Goal: Task Accomplishment & Management: Manage account settings

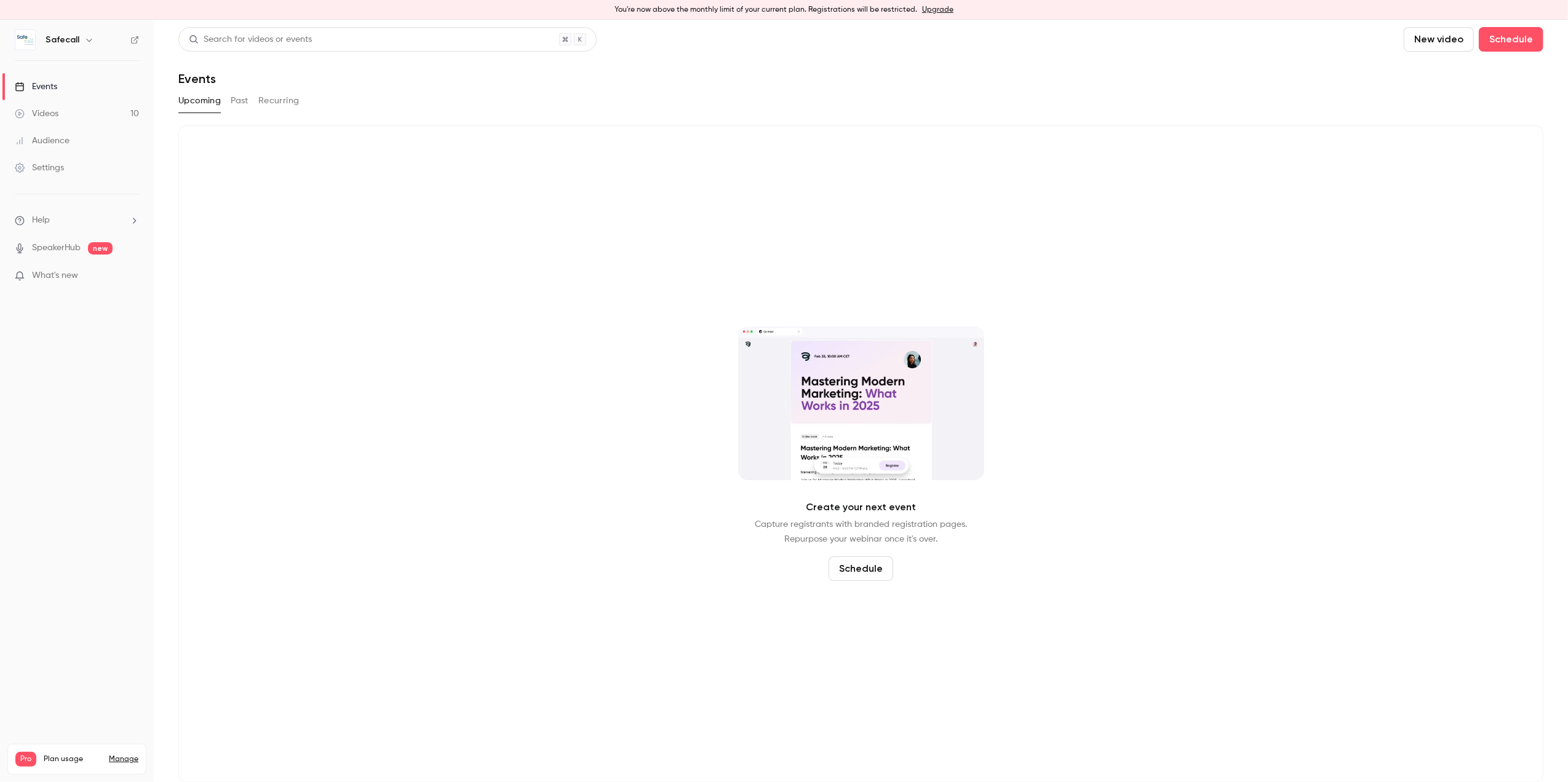
click at [46, 83] on div "Events" at bounding box center [36, 87] width 42 height 13
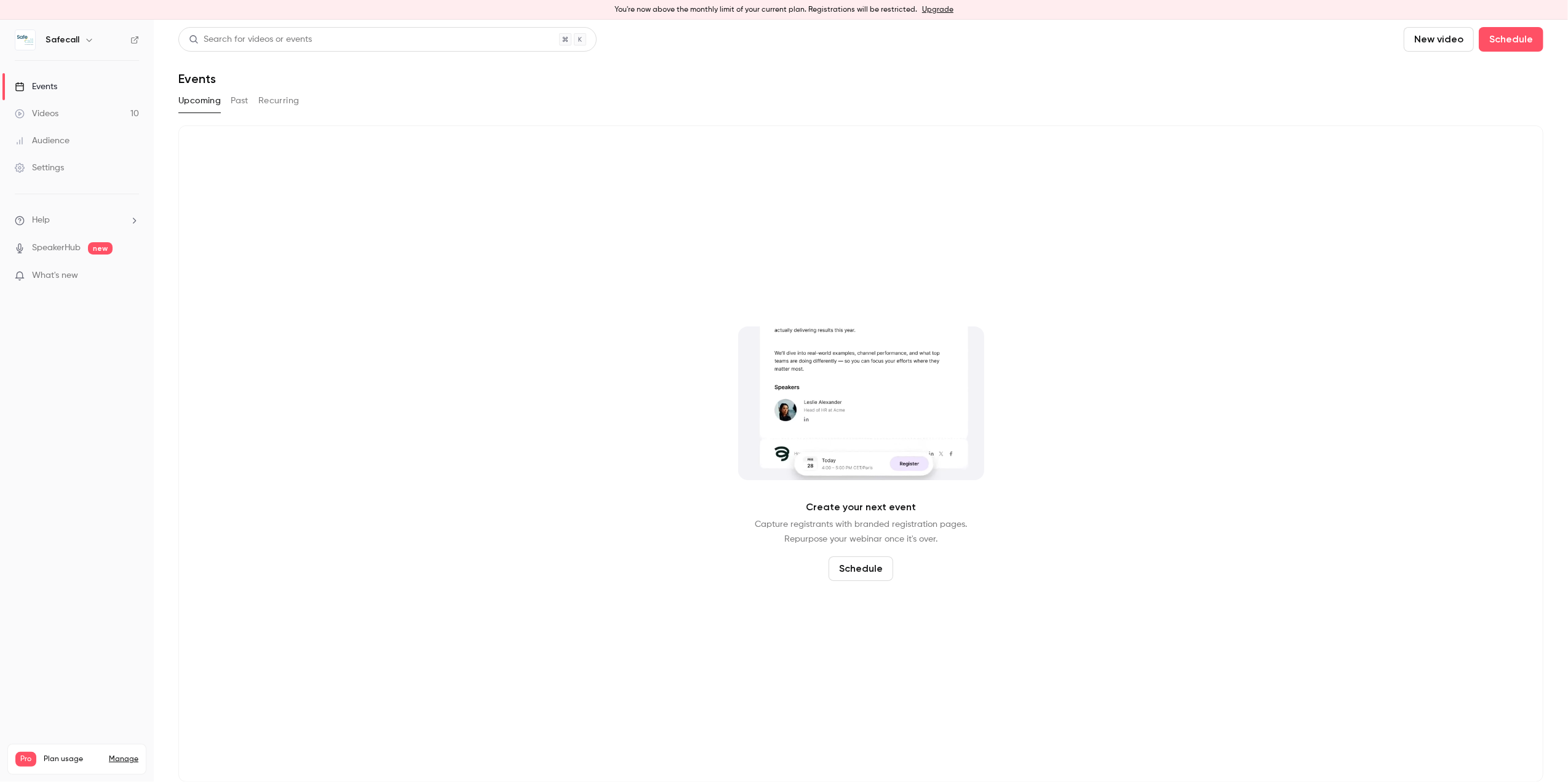
click at [238, 97] on button "Past" at bounding box center [239, 100] width 18 height 19
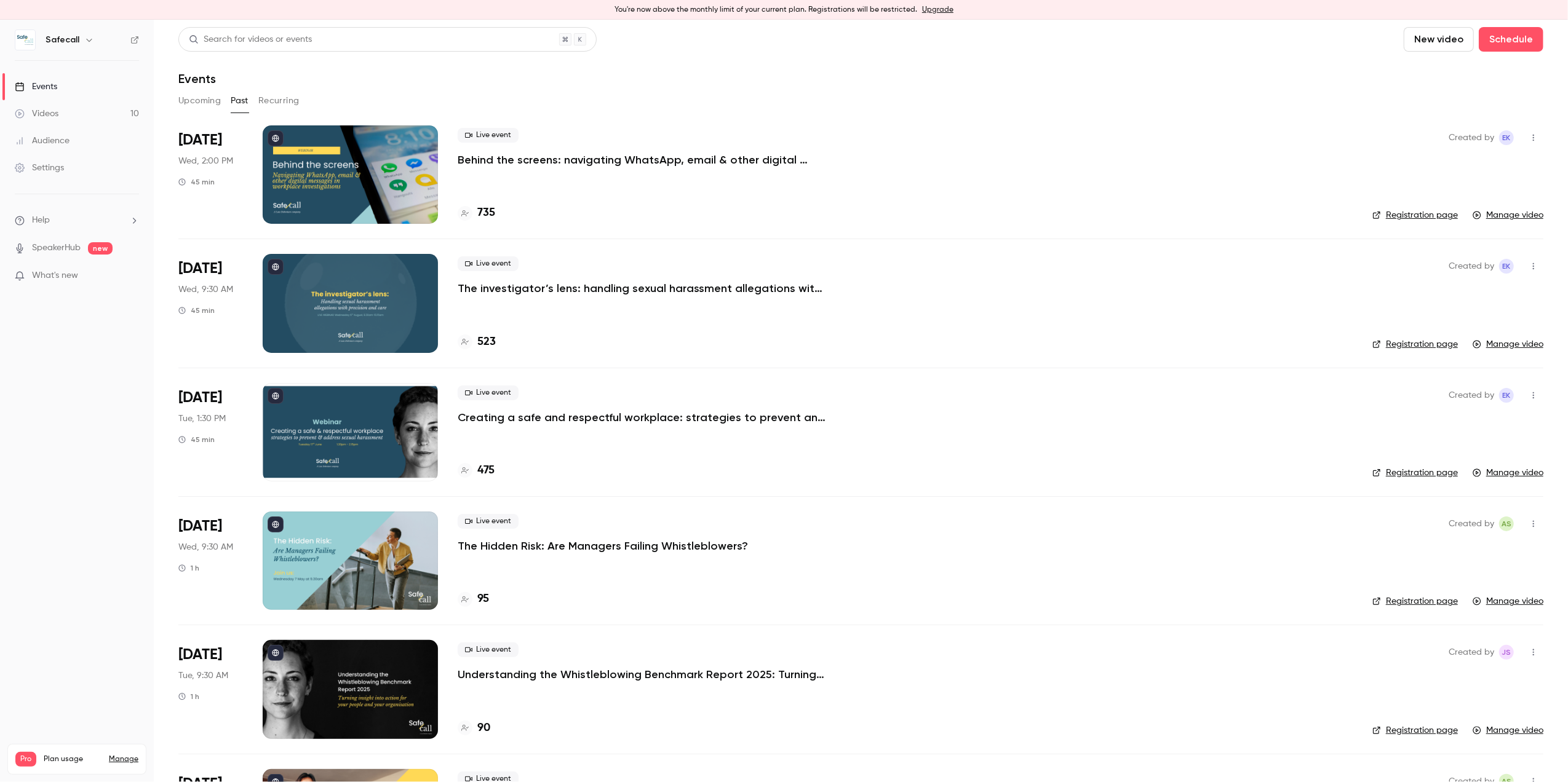
click at [483, 158] on p "Behind the screens: navigating WhatsApp, email & other digital messages in work…" at bounding box center [642, 160] width 369 height 15
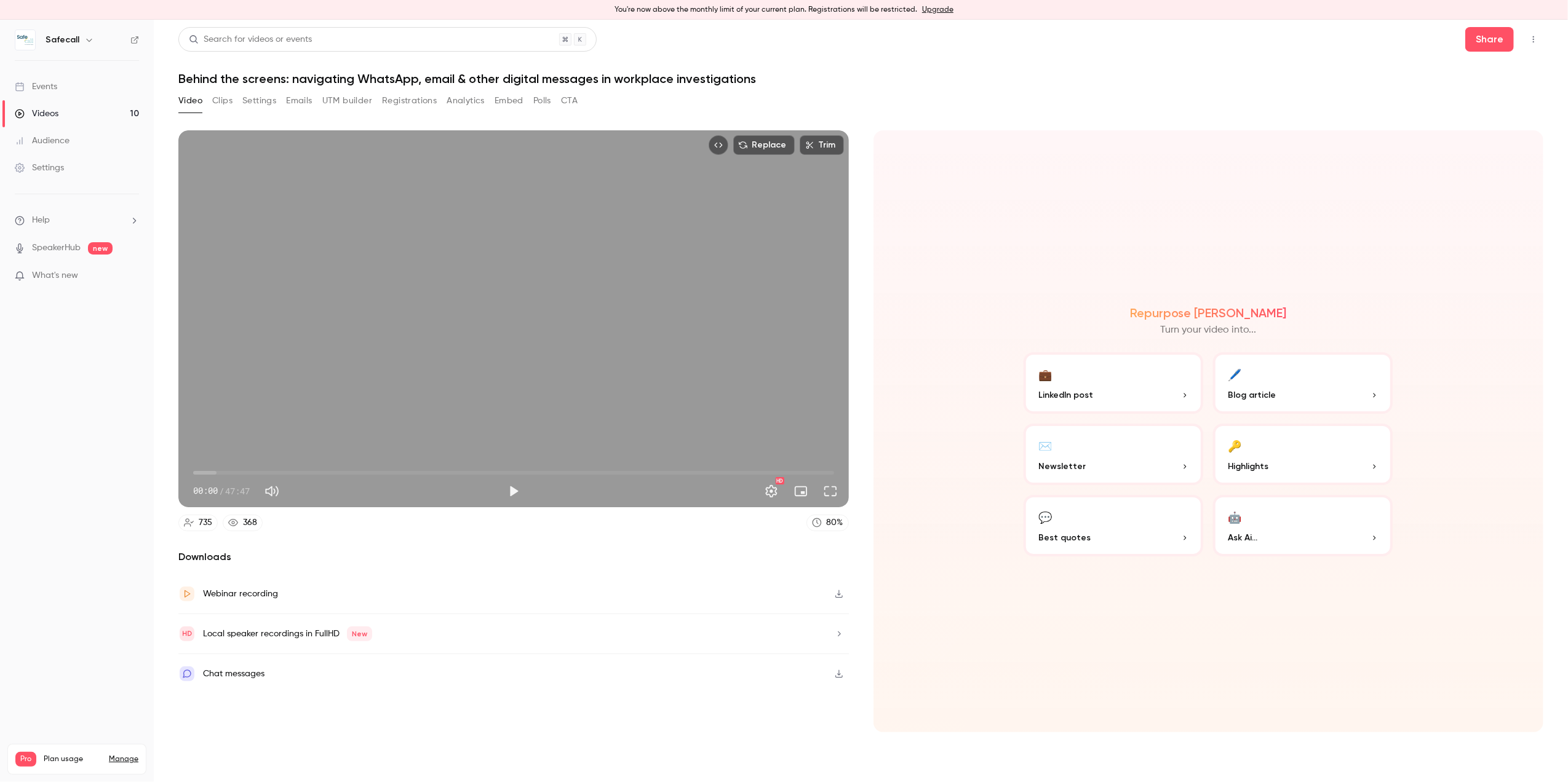
click at [411, 104] on button "Registrations" at bounding box center [409, 100] width 55 height 19
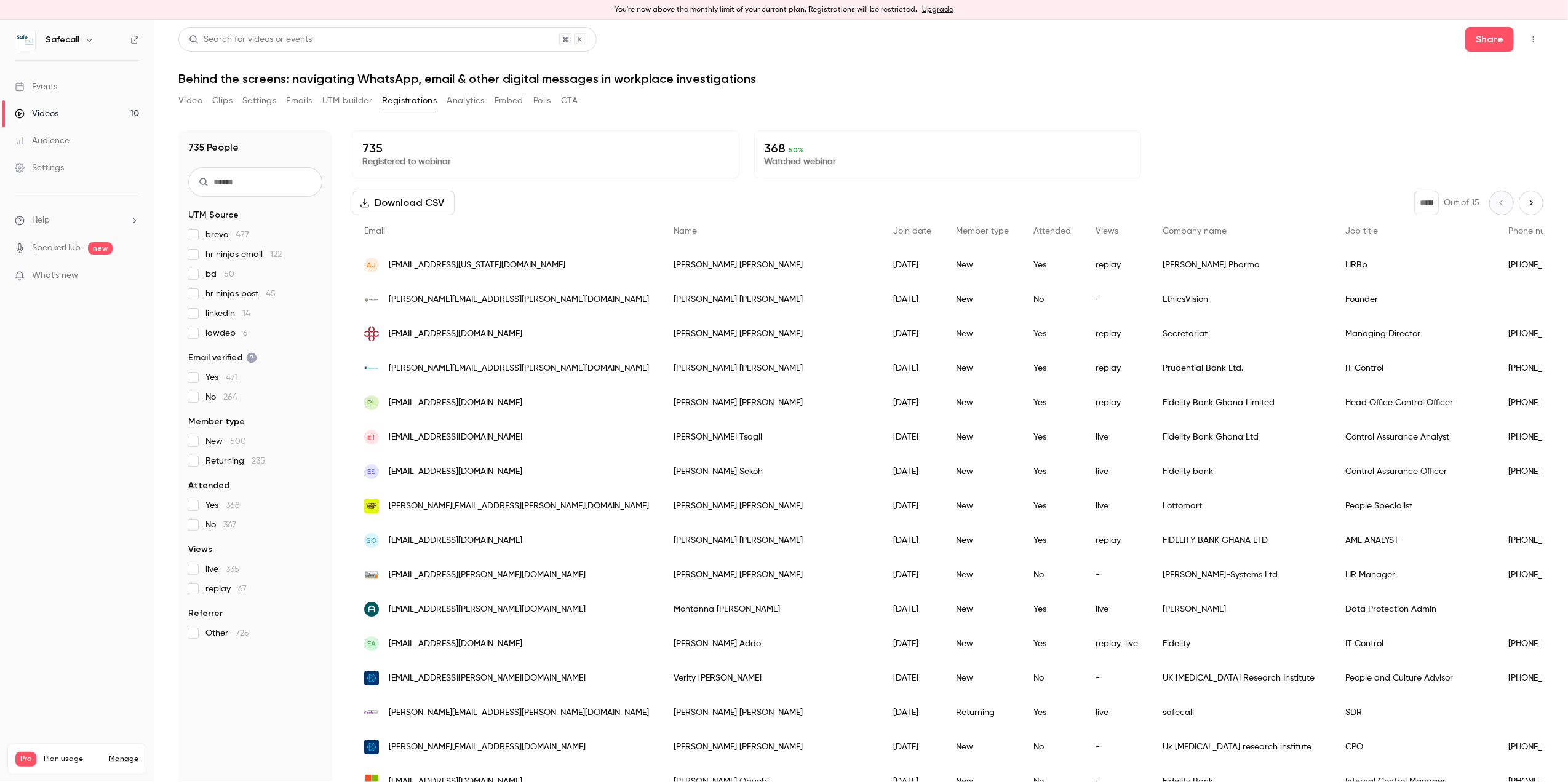
click at [302, 101] on button "Emails" at bounding box center [298, 100] width 26 height 19
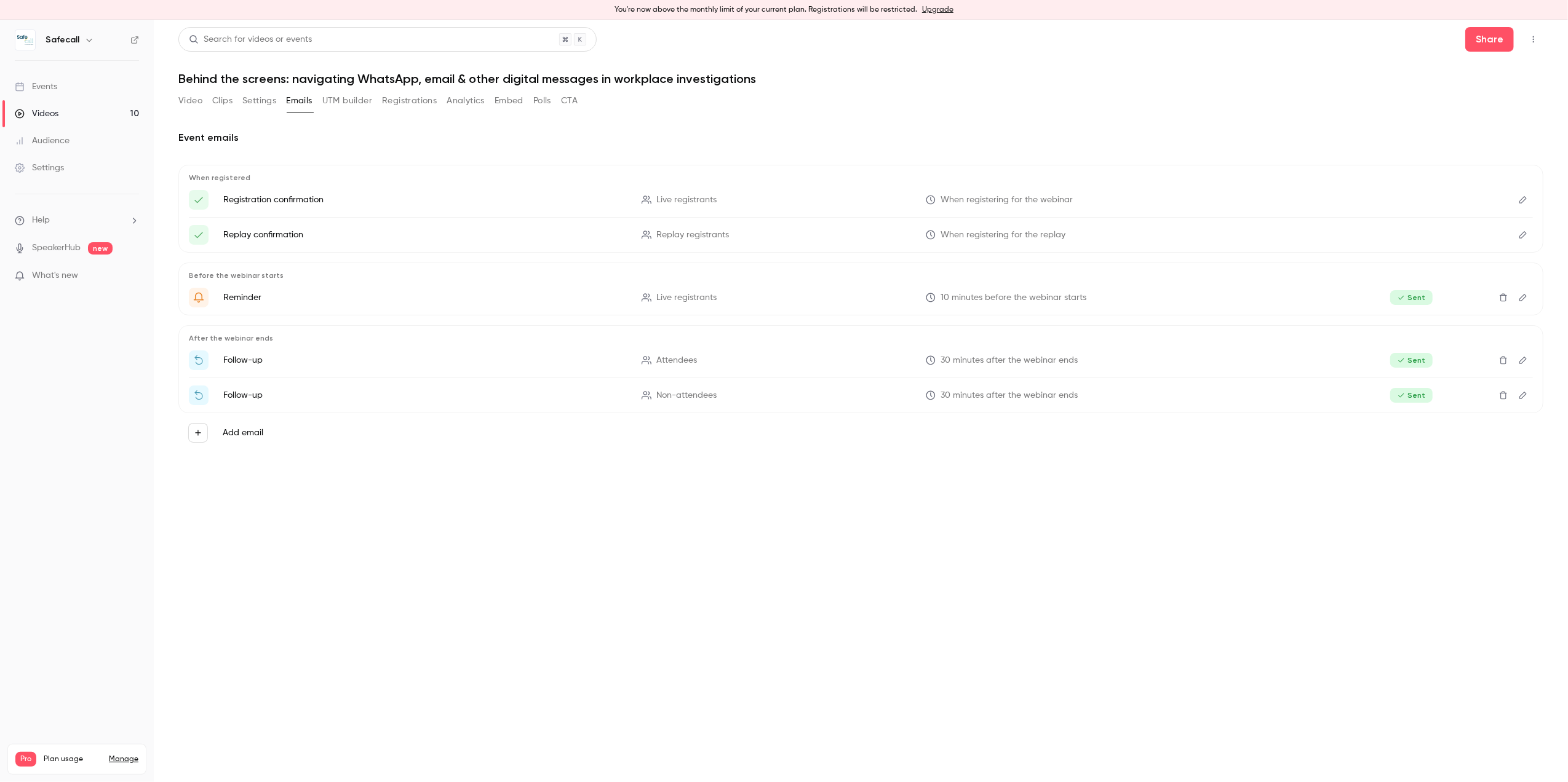
click at [263, 99] on button "Settings" at bounding box center [260, 100] width 34 height 19
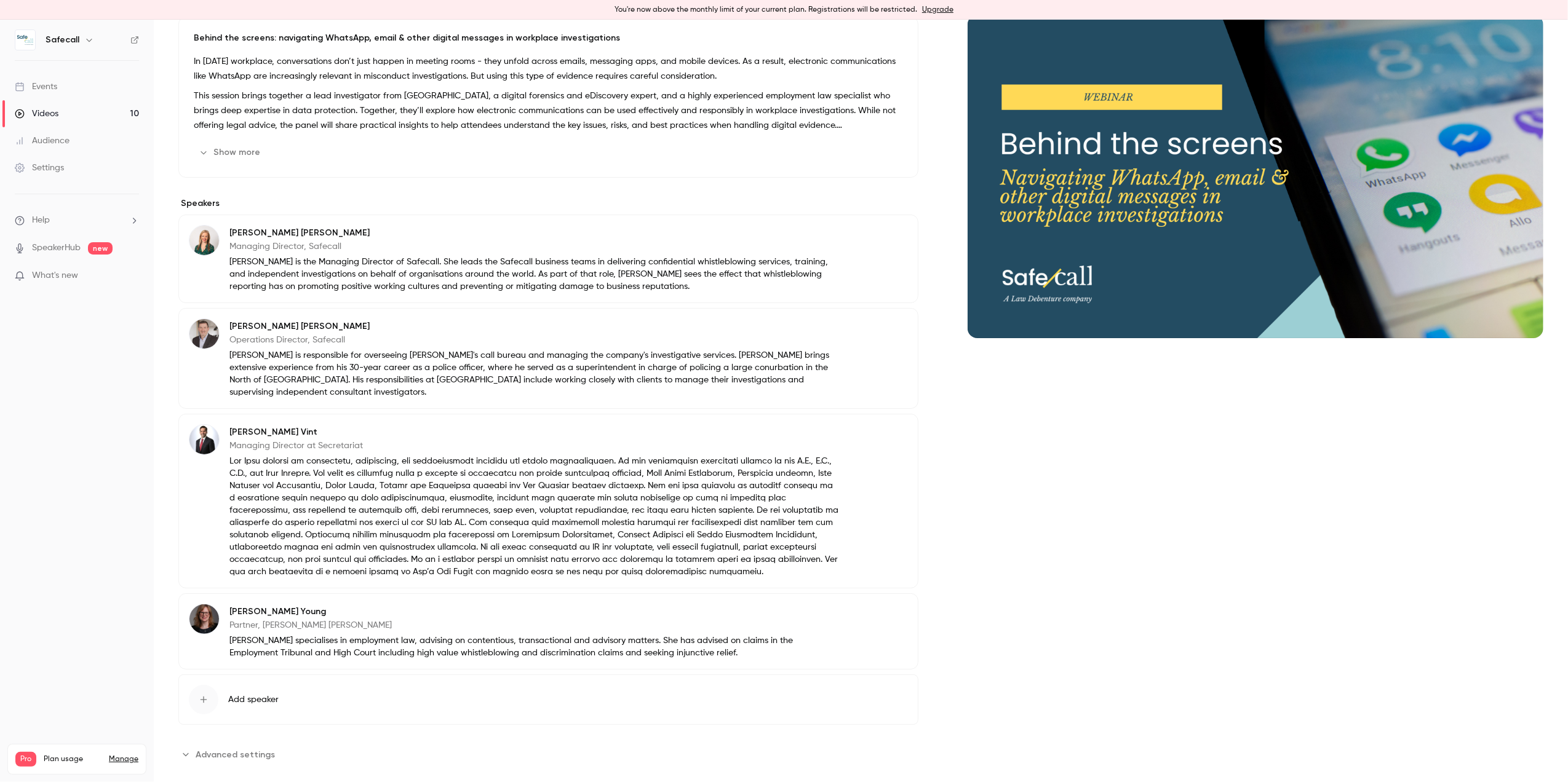
scroll to position [133, 0]
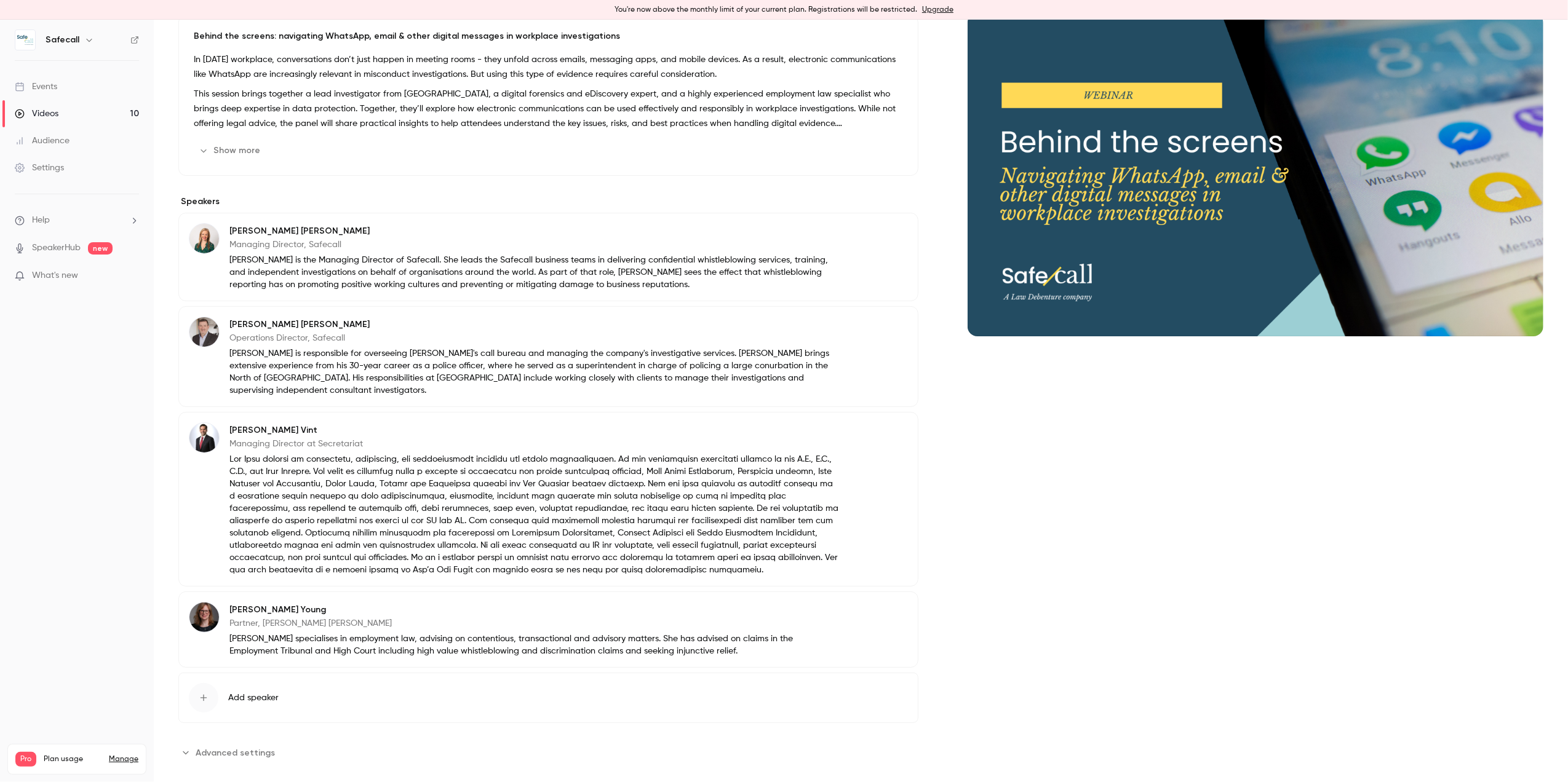
click at [201, 609] on img at bounding box center [204, 617] width 29 height 29
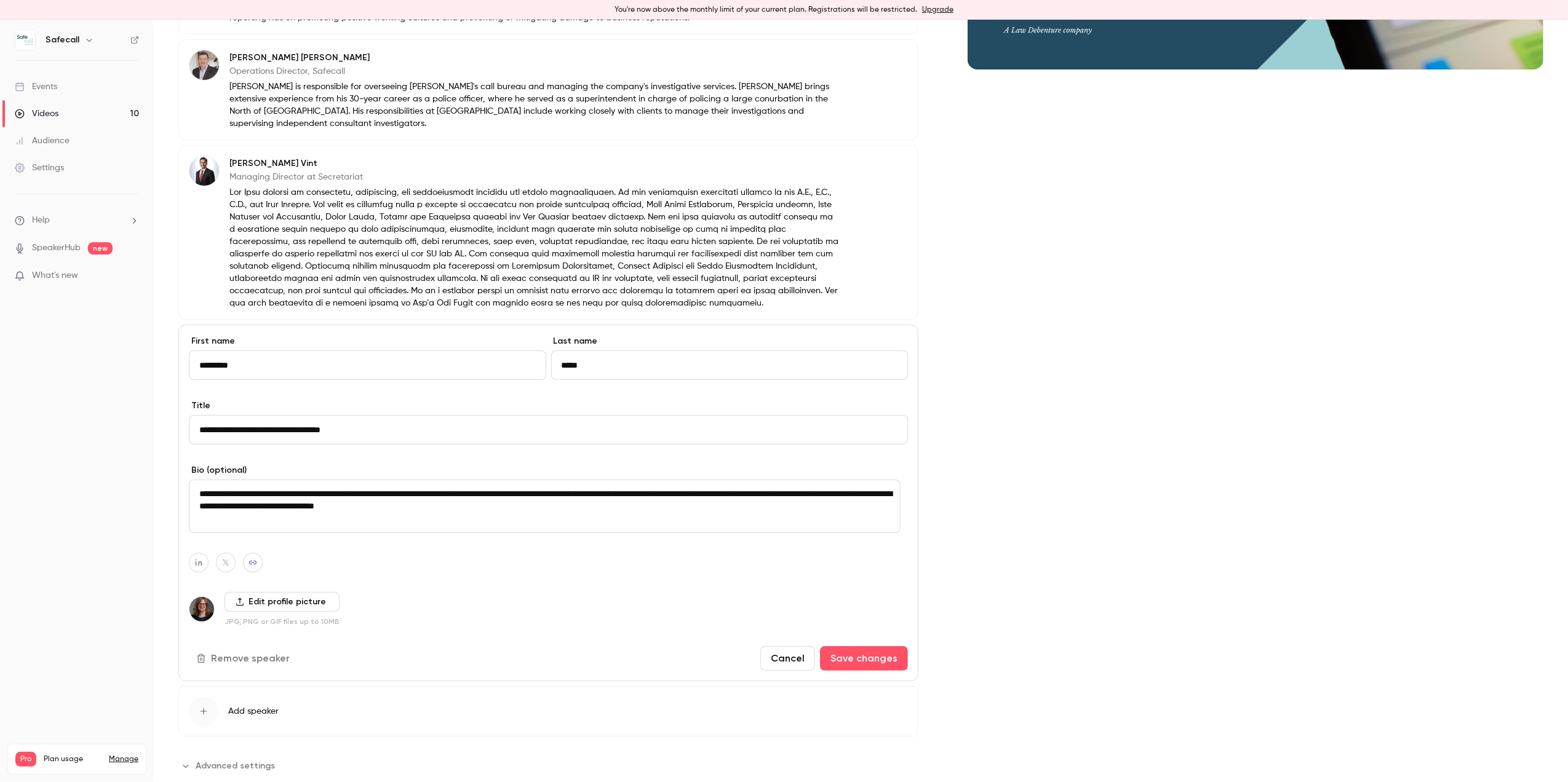
scroll to position [413, 0]
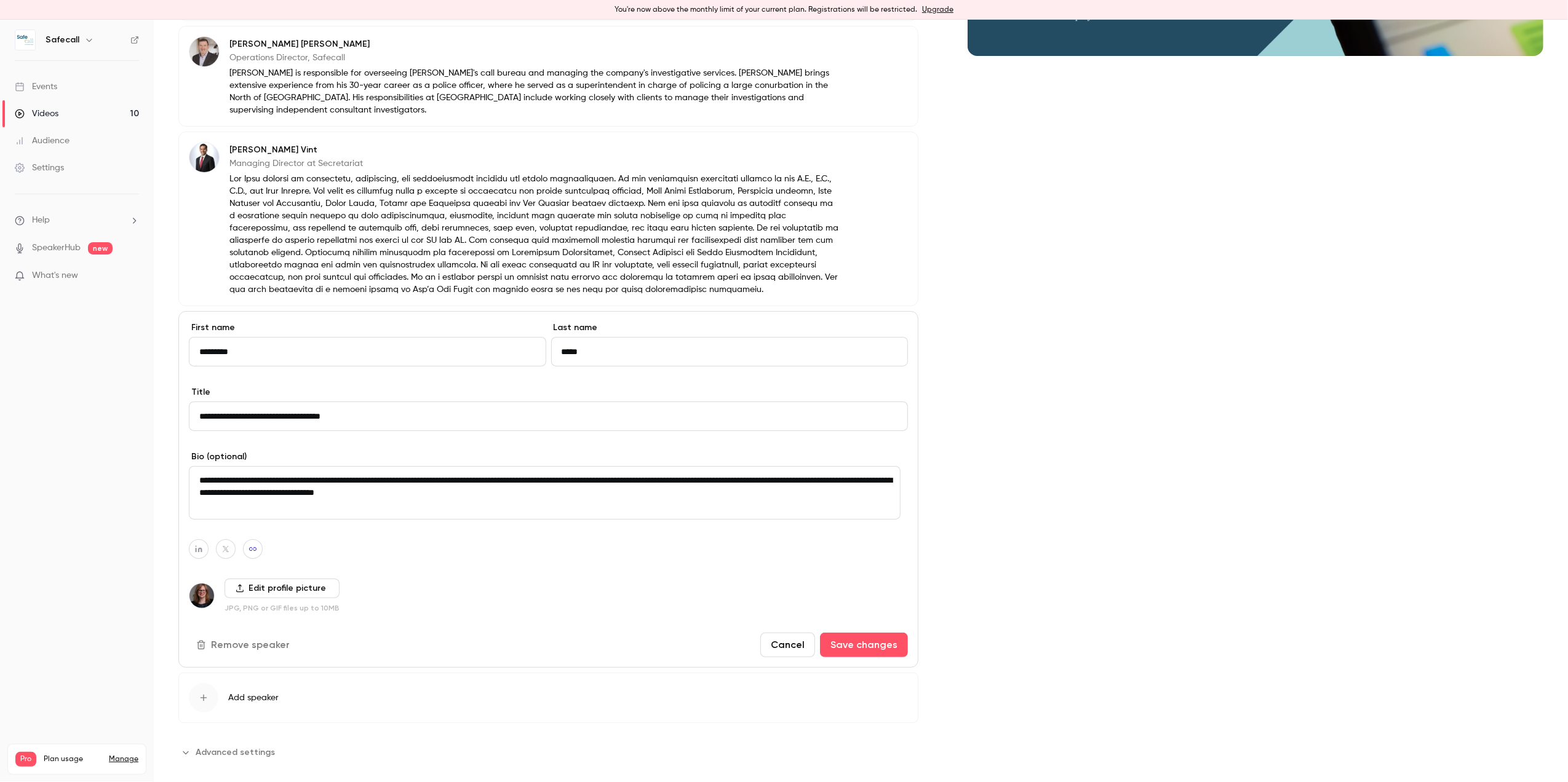
click at [262, 581] on label "Edit profile picture" at bounding box center [281, 588] width 115 height 19
click at [0, 0] on input "Edit profile picture" at bounding box center [0, 0] width 0 height 0
click at [201, 586] on img at bounding box center [201, 596] width 24 height 24
click at [203, 586] on img at bounding box center [201, 596] width 24 height 24
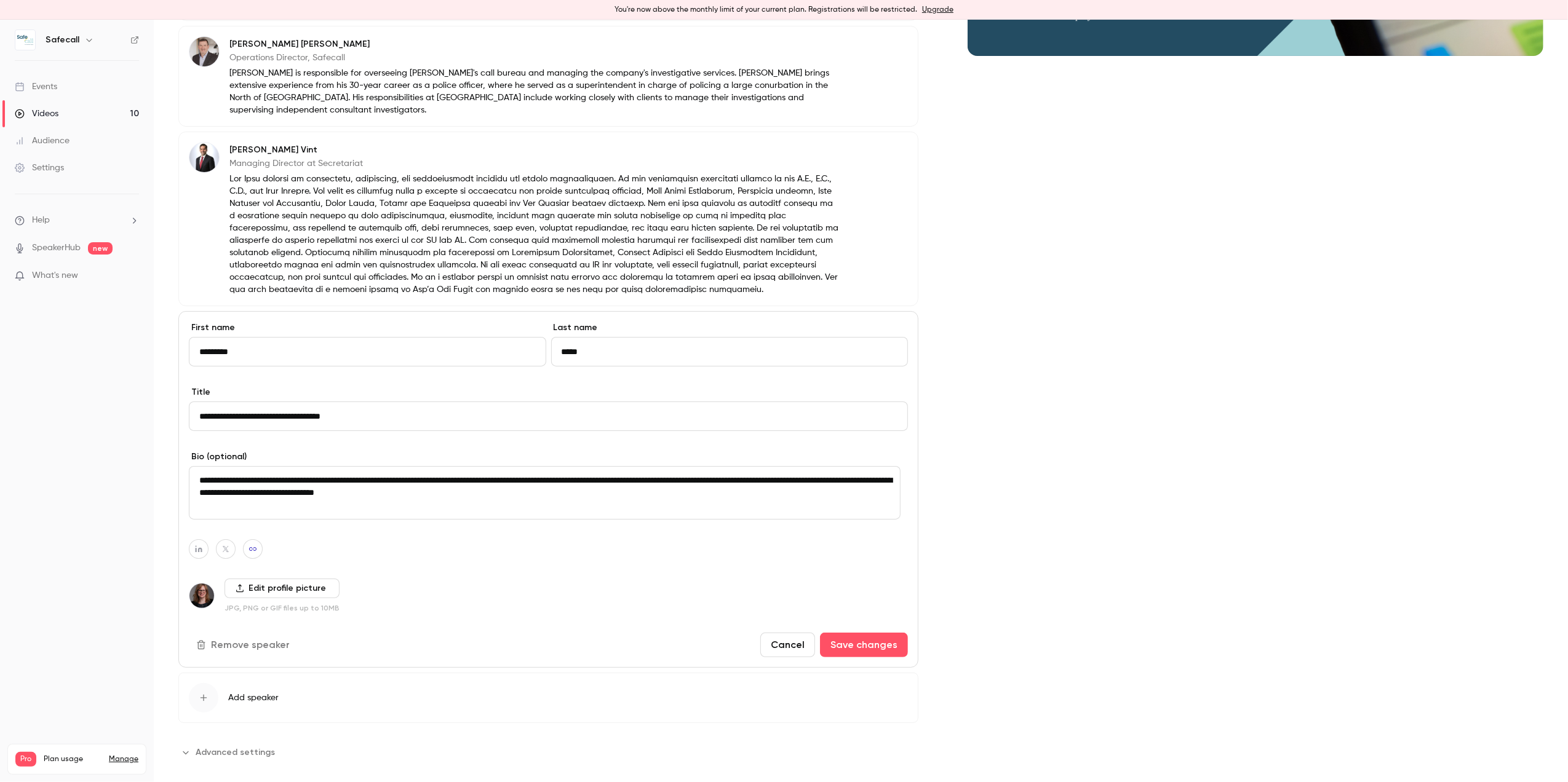
click at [785, 633] on button "Cancel" at bounding box center [787, 645] width 55 height 24
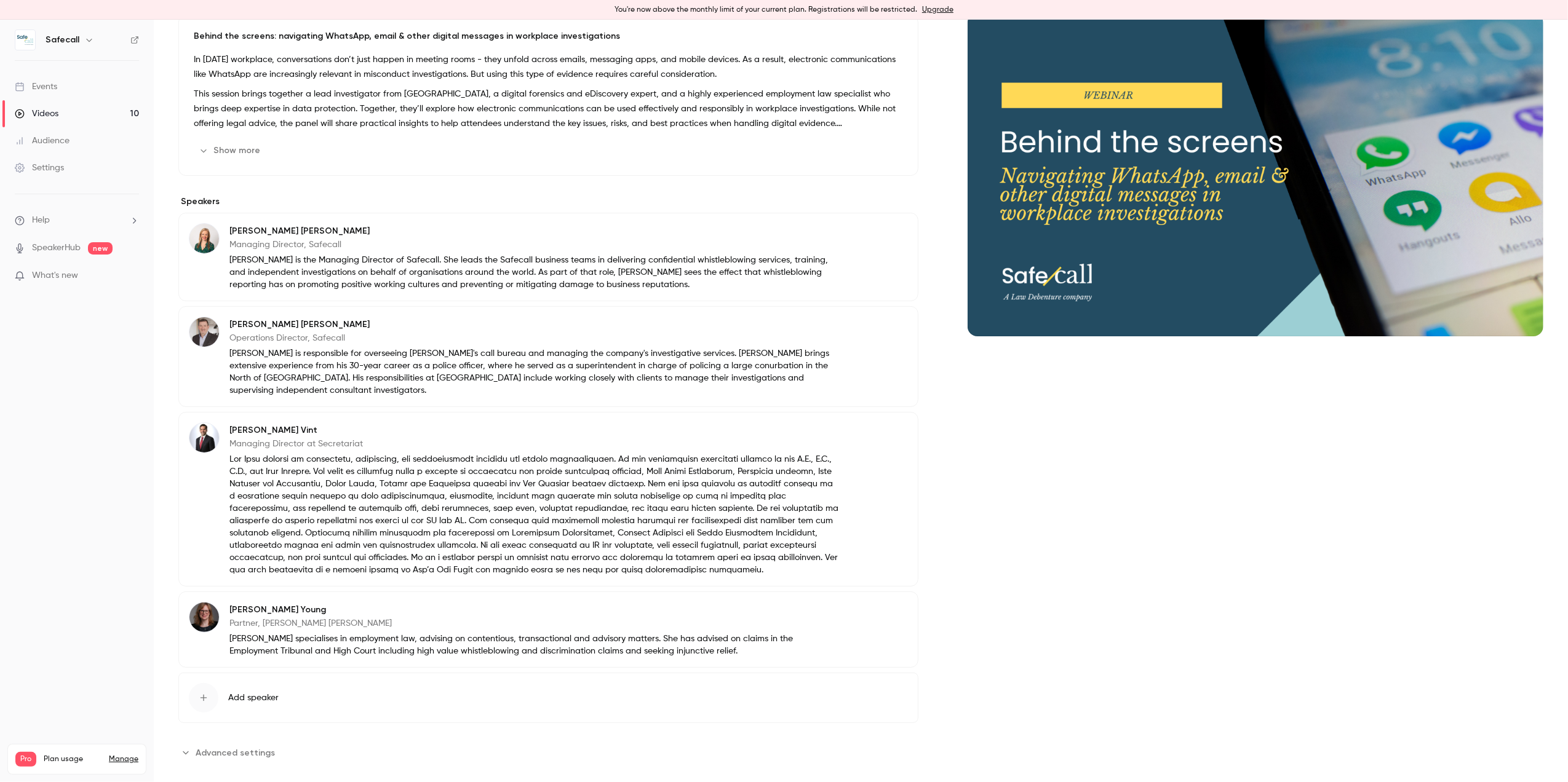
drag, startPoint x: 383, startPoint y: 612, endPoint x: 229, endPoint y: 597, distance: 154.7
click at [229, 603] on div "[PERSON_NAME] Partner, [PERSON_NAME] [PERSON_NAME]" at bounding box center [533, 617] width 609 height 29
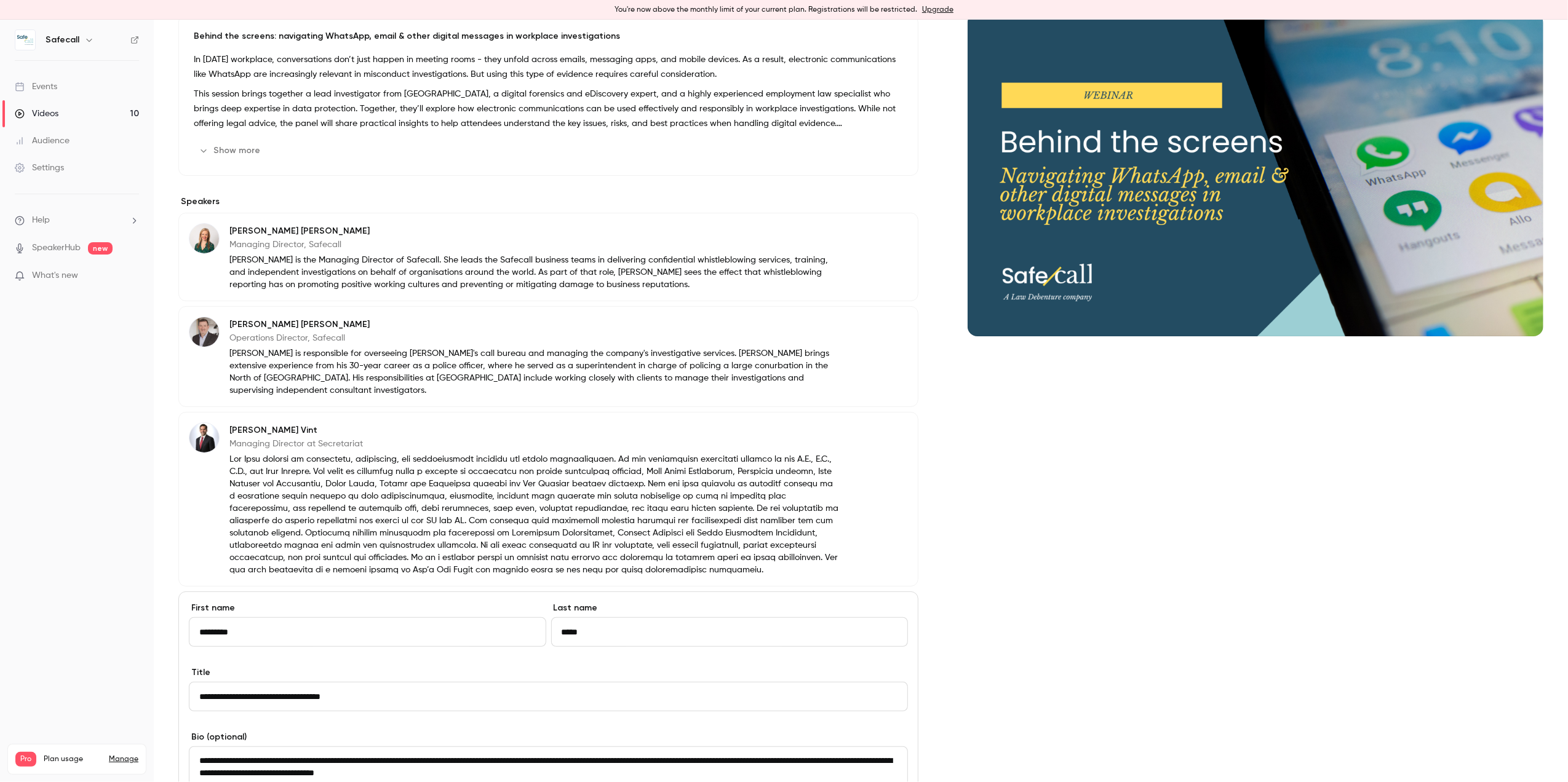
scroll to position [413, 0]
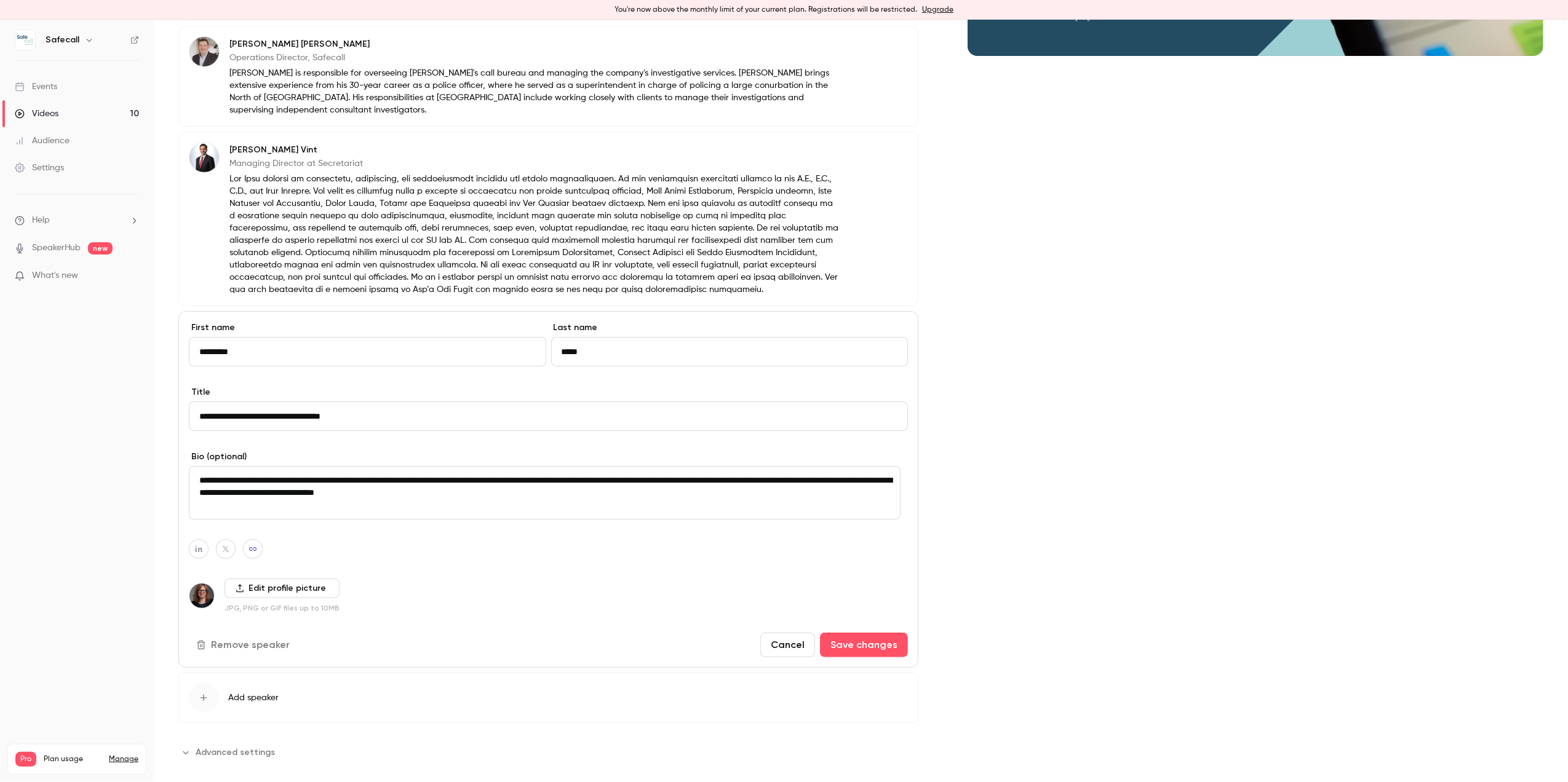
drag, startPoint x: 361, startPoint y: 407, endPoint x: 185, endPoint y: 407, distance: 176.0
click at [185, 407] on div "**********" at bounding box center [549, 489] width 740 height 356
click at [785, 638] on button "Cancel" at bounding box center [787, 645] width 55 height 24
